Goal: Transaction & Acquisition: Book appointment/travel/reservation

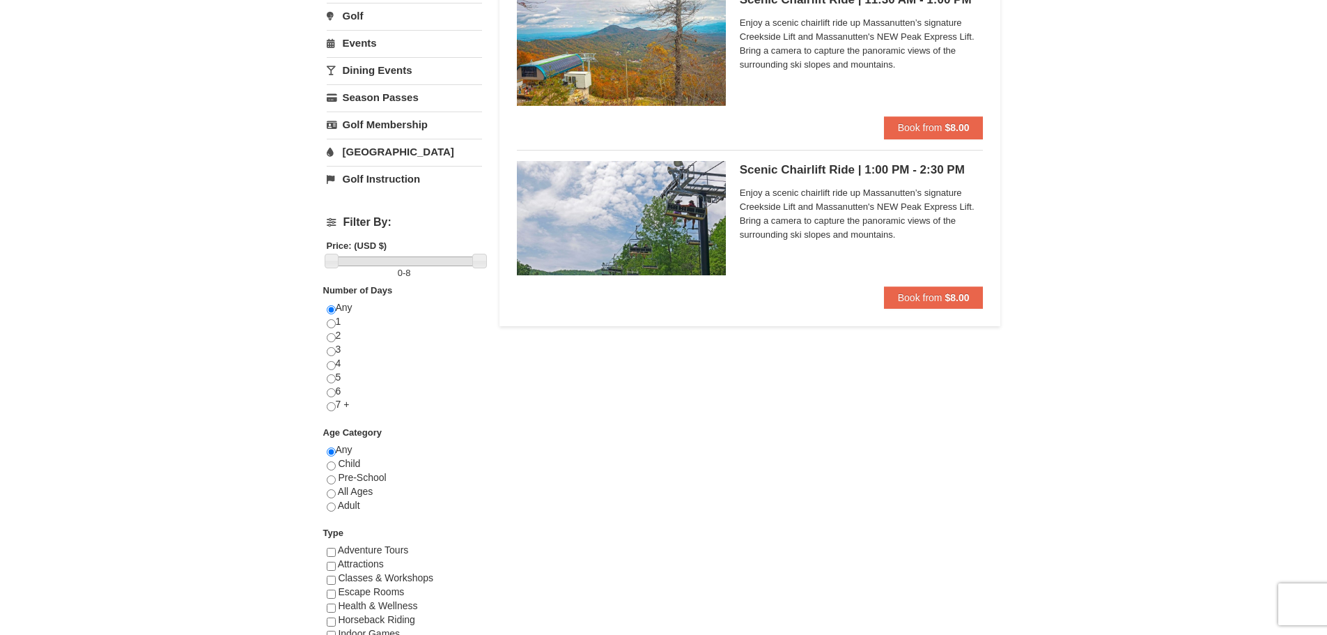
scroll to position [70, 0]
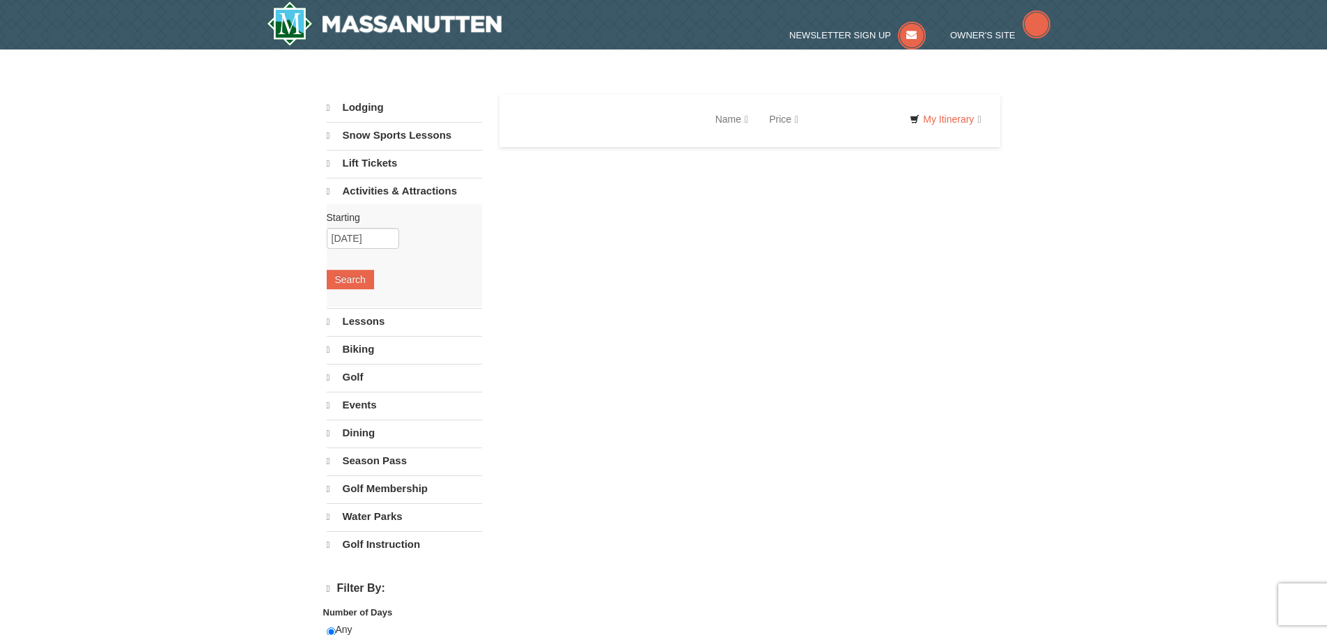
select select "10"
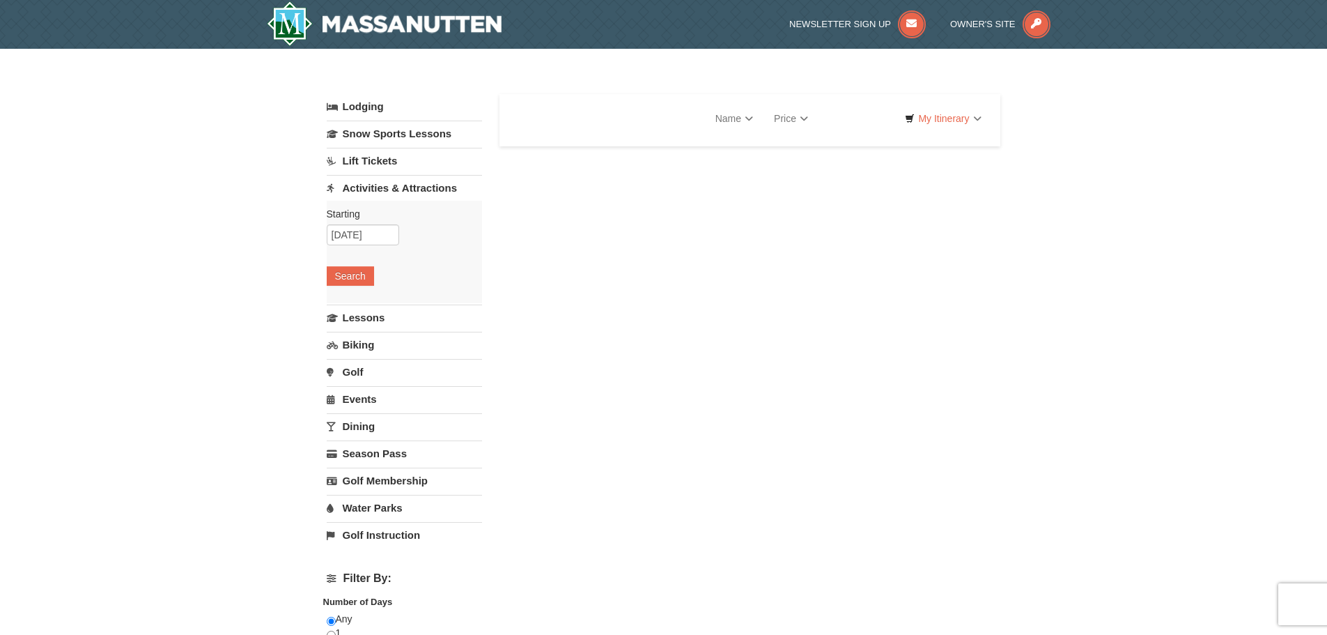
select select "10"
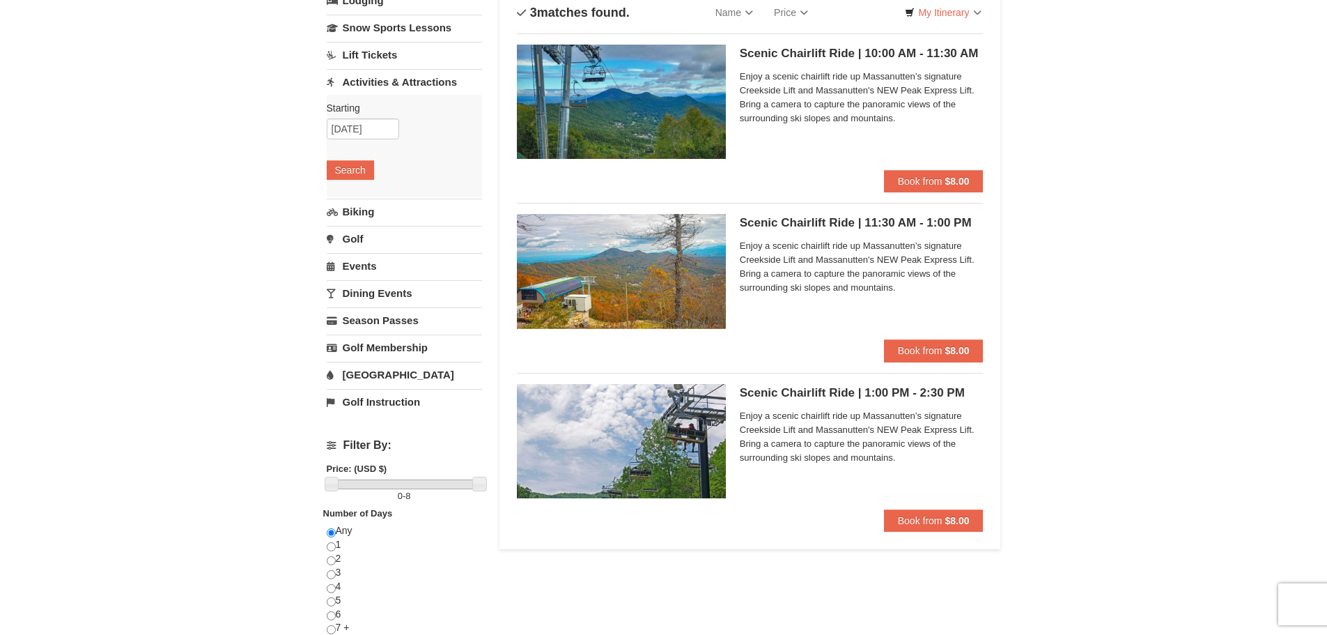
scroll to position [348, 0]
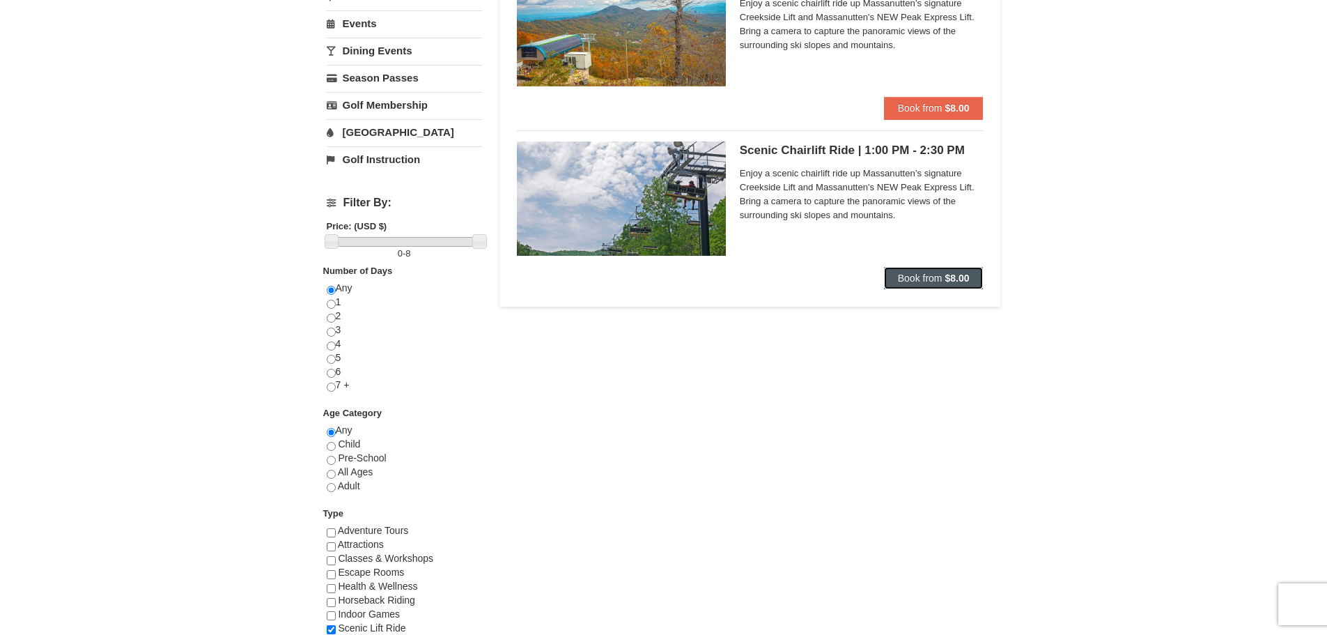
click at [943, 281] on button "Book from $8.00" at bounding box center [934, 278] width 100 height 22
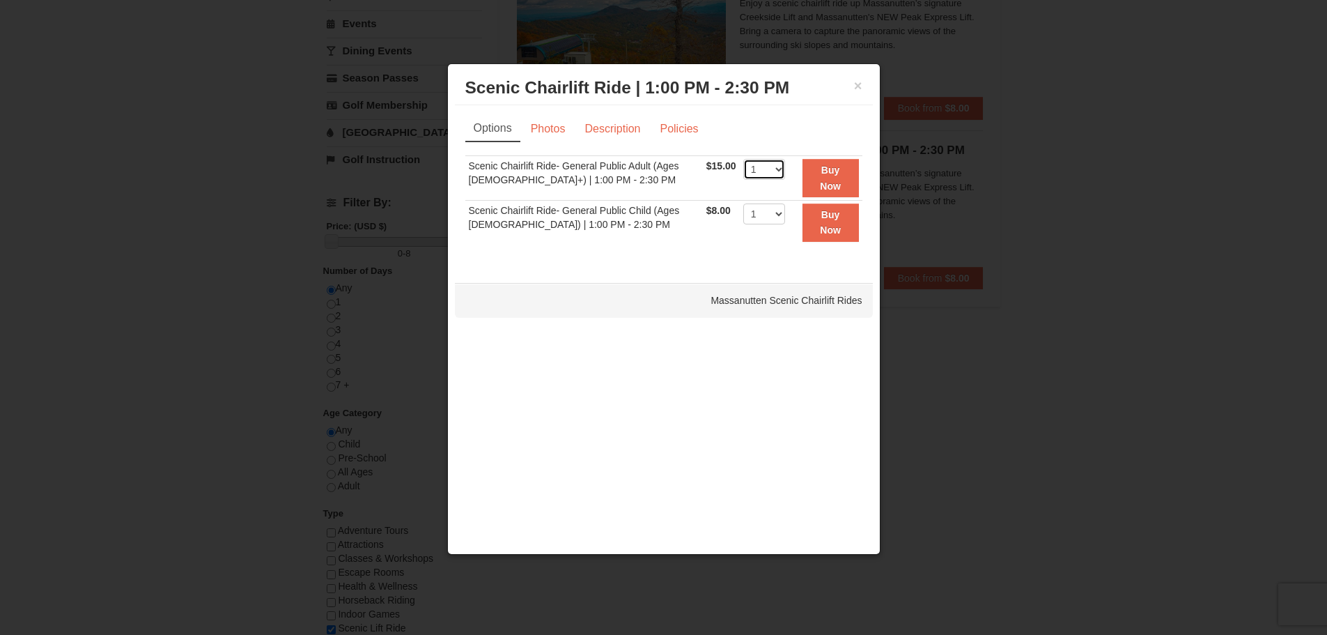
click at [770, 169] on select "1 2 3 4 5 6 7 8 9 10 11 12 13 14 15 16 17 18 19 20 21 22" at bounding box center [764, 169] width 42 height 21
select select "4"
click at [743, 159] on select "1 2 3 4 5 6 7 8 9 10 11 12 13 14 15 16 17 18 19 20 21 22" at bounding box center [764, 169] width 42 height 21
click at [769, 213] on select "1 2 3 4 5 6 7 8 9 10 11 12 13 14 15 16 17 18 19 20 21 22" at bounding box center [764, 213] width 42 height 21
select select "2"
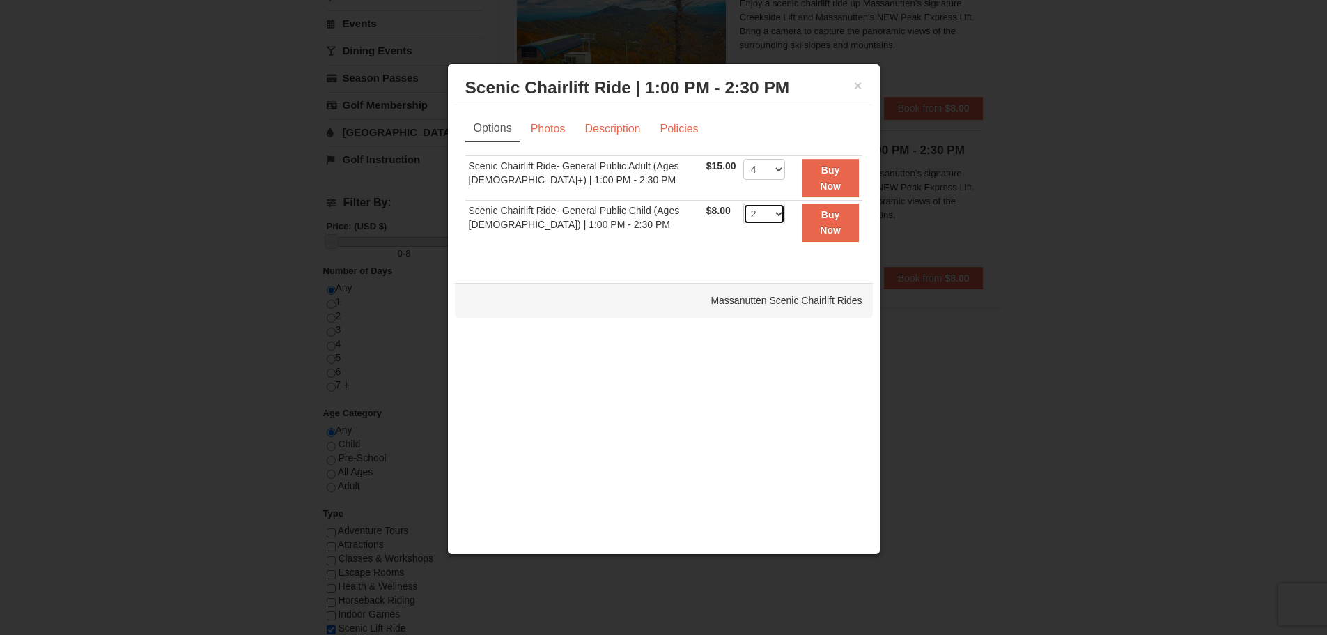
click at [743, 203] on select "1 2 3 4 5 6 7 8 9 10 11 12 13 14 15 16 17 18 19 20 21 22" at bounding box center [764, 213] width 42 height 21
click at [817, 175] on button "Buy Now" at bounding box center [831, 178] width 56 height 38
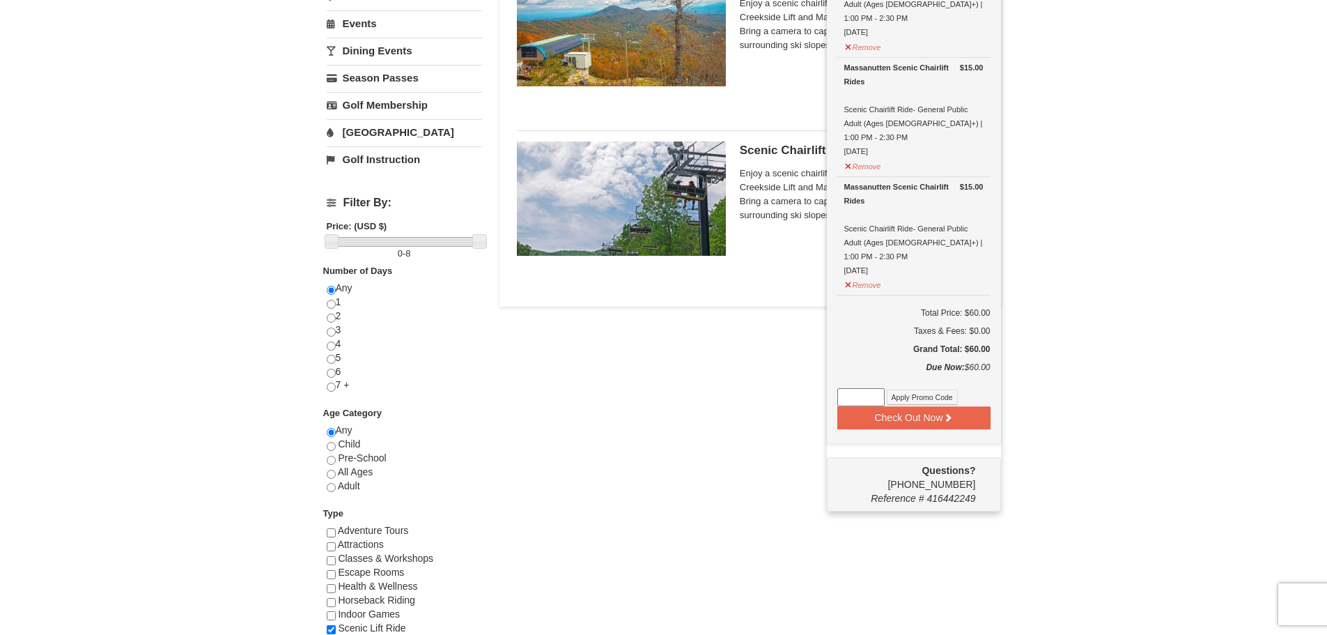
click at [726, 350] on div "Lodging Arrival Please format dates MM/DD/YYYY [DATE] Departure Please format d…" at bounding box center [664, 216] width 674 height 941
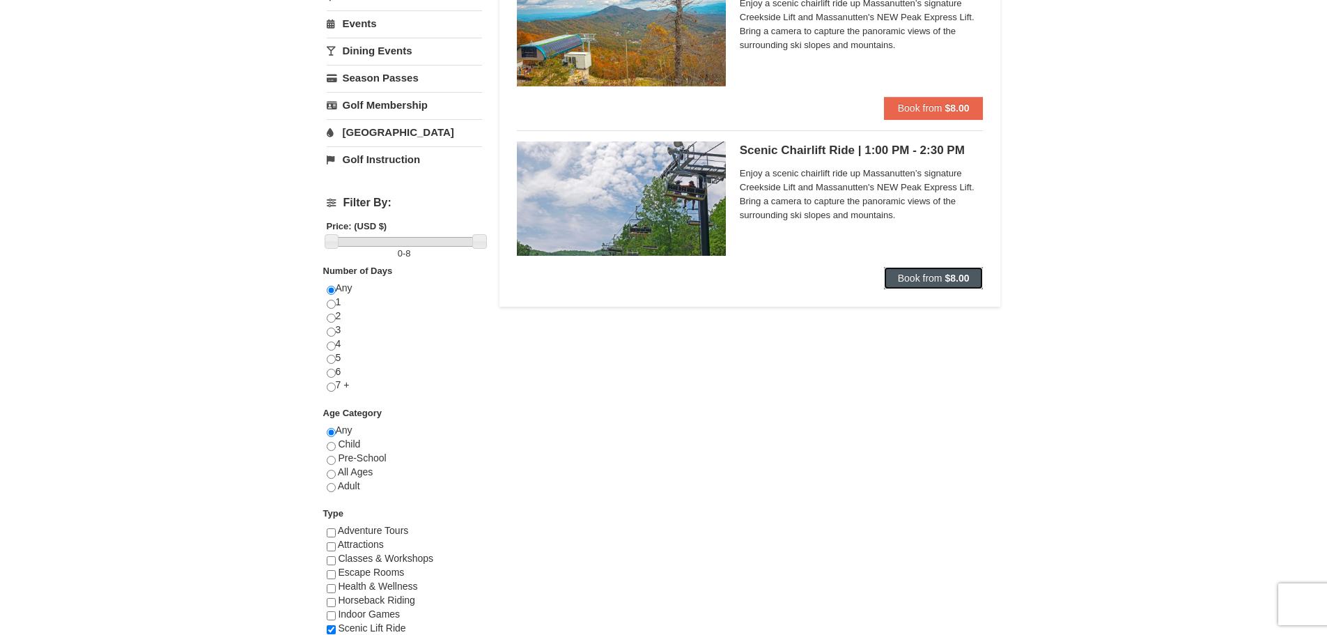
click at [917, 272] on span "Book from" at bounding box center [920, 277] width 45 height 11
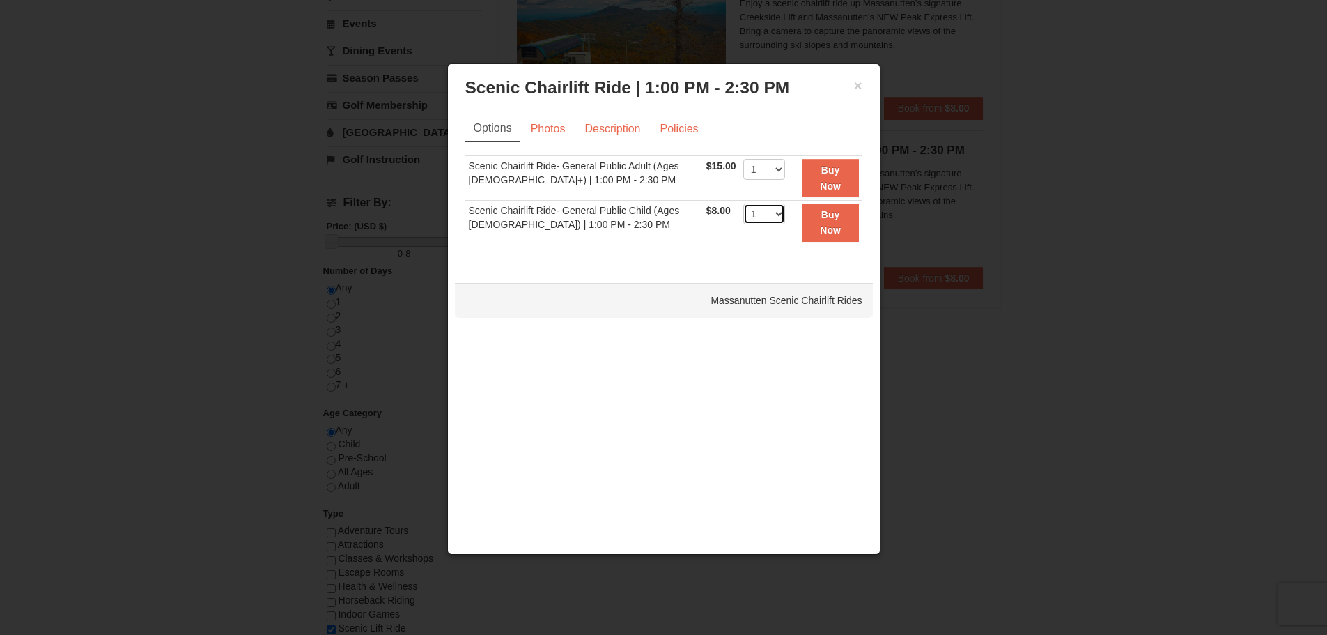
click at [772, 211] on select "1 2 3 4 5 6 7 8 9 10 11 12 13 14 15 16 17 18 19 20 21 22" at bounding box center [764, 213] width 42 height 21
select select "2"
click at [743, 203] on select "1 2 3 4 5 6 7 8 9 10 11 12 13 14 15 16 17 18 19 20 21 22" at bounding box center [764, 213] width 42 height 21
click at [824, 220] on button "Buy Now" at bounding box center [831, 222] width 56 height 38
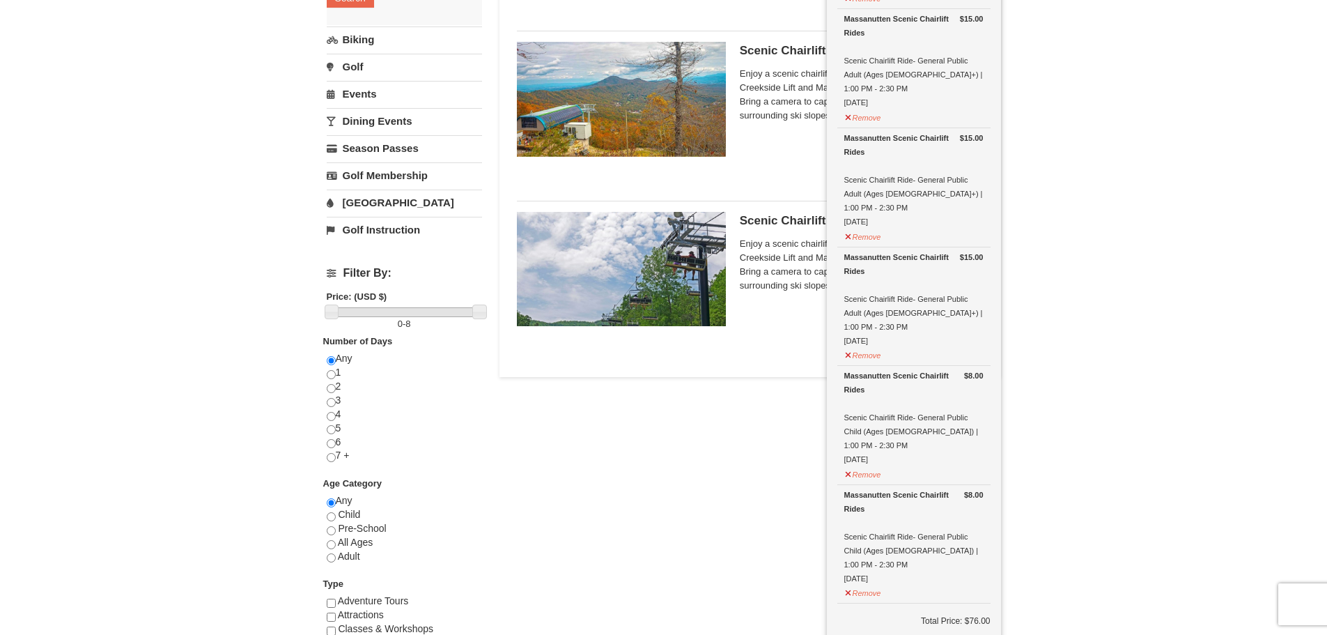
scroll to position [279, 0]
